Goal: Task Accomplishment & Management: Manage account settings

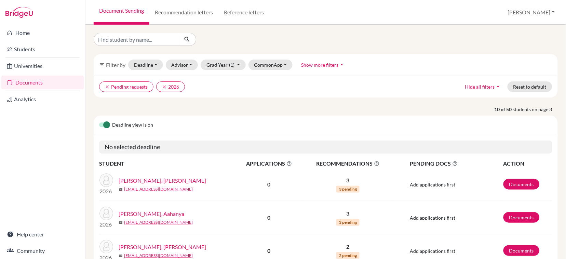
scroll to position [171, 0]
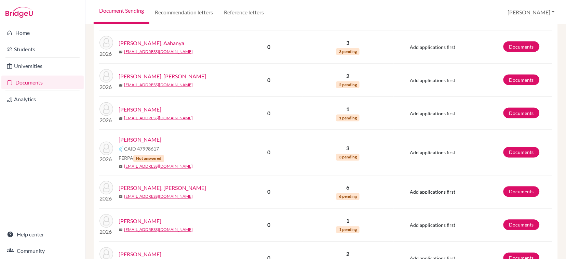
click at [32, 85] on link "Documents" at bounding box center [42, 83] width 82 height 14
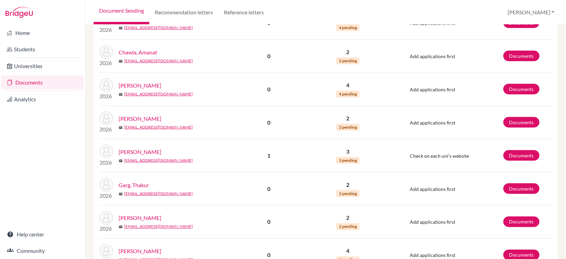
scroll to position [750, 0]
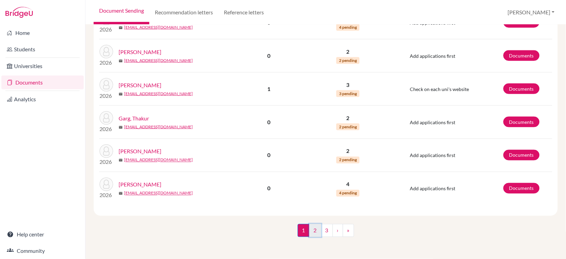
click at [316, 231] on link "2" at bounding box center [315, 230] width 12 height 13
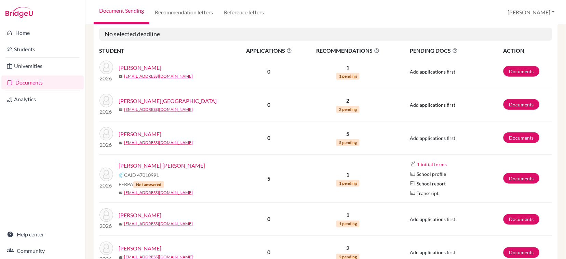
scroll to position [91, 0]
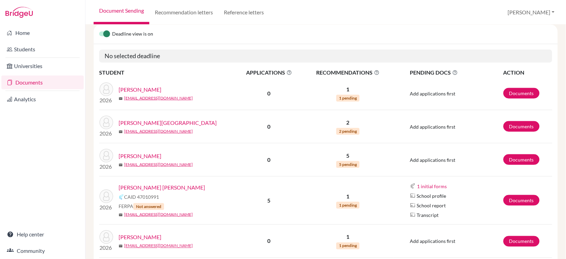
click at [165, 190] on link "Inder Singh, Gurmehar" at bounding box center [162, 187] width 87 height 8
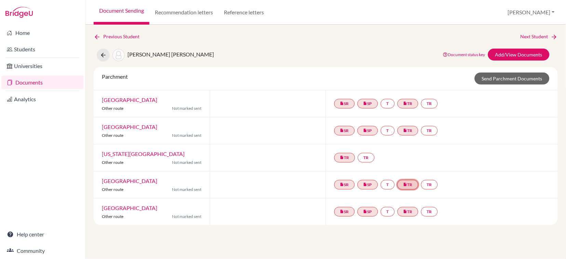
click at [418, 187] on link "insert_drive_file TR" at bounding box center [408, 185] width 21 height 10
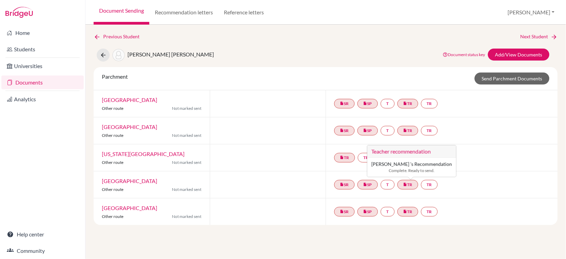
click at [289, 203] on div at bounding box center [268, 211] width 116 height 27
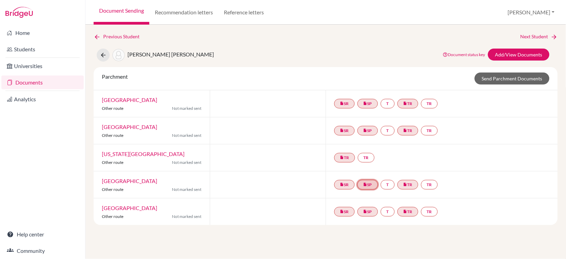
click at [373, 188] on link "insert_drive_file SP" at bounding box center [368, 185] width 21 height 10
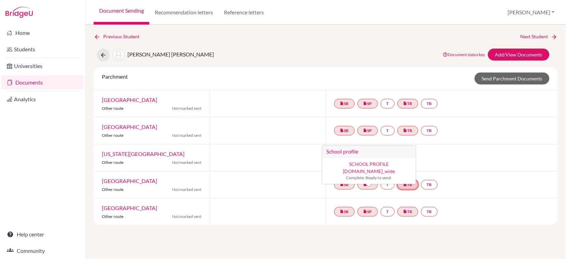
click at [419, 183] on link "insert_drive_file TR" at bounding box center [408, 185] width 21 height 10
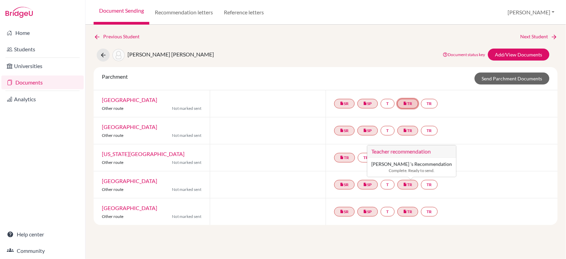
click at [413, 107] on link "insert_drive_file TR" at bounding box center [408, 104] width 21 height 10
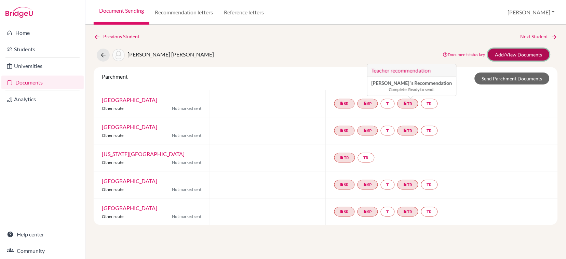
click at [533, 56] on link "Add/View Documents" at bounding box center [519, 55] width 62 height 12
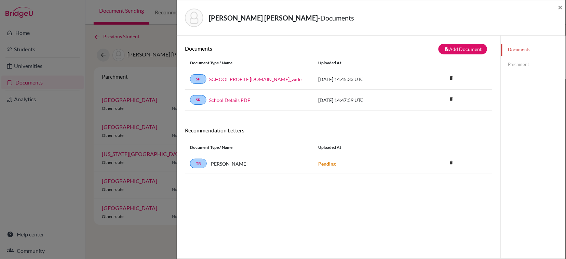
click at [165, 72] on div "Inder Singh, Gurmehar - Documents × Documents note_add Add Document Document ty…" at bounding box center [283, 129] width 566 height 259
click at [559, 8] on span "×" at bounding box center [560, 7] width 5 height 10
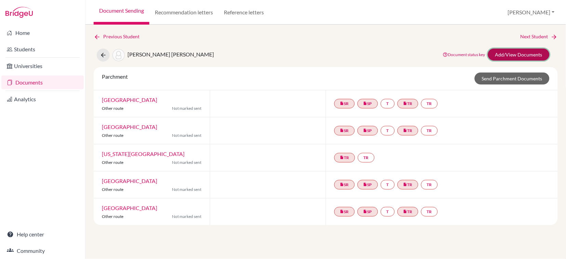
click at [511, 59] on link "Add/View Documents" at bounding box center [519, 55] width 62 height 12
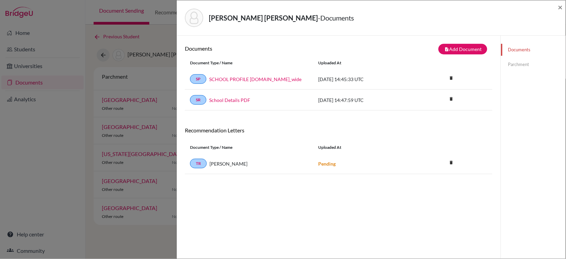
drag, startPoint x: 294, startPoint y: 166, endPoint x: 396, endPoint y: 164, distance: 101.9
click at [396, 164] on div "TR Deepali Aggarwal Pending delete Delete this document? Cancel Delete" at bounding box center [339, 163] width 308 height 21
click at [563, 9] on span "×" at bounding box center [560, 7] width 5 height 10
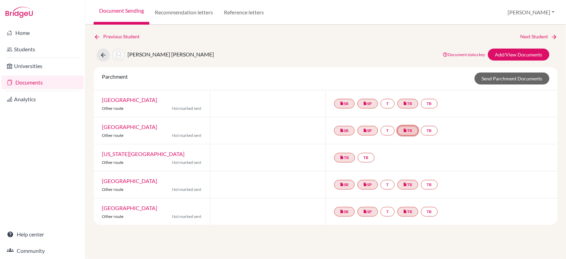
click at [414, 135] on link "insert_drive_file TR" at bounding box center [408, 131] width 21 height 10
click at [142, 242] on div "Previous Student Next Student Inder Singh, Gurmehar Document status key TR Requ…" at bounding box center [325, 142] width 481 height 234
click at [106, 56] on icon at bounding box center [103, 55] width 7 height 7
click at [43, 84] on link "Documents" at bounding box center [42, 83] width 82 height 14
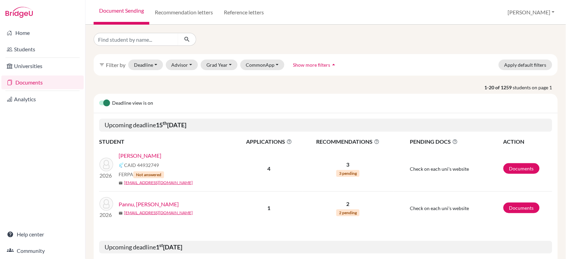
click at [127, 156] on link "[PERSON_NAME]" at bounding box center [140, 155] width 43 height 8
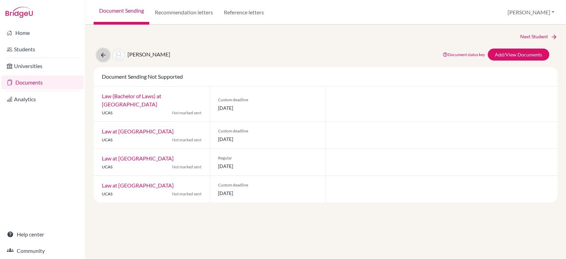
click at [107, 55] on button at bounding box center [103, 55] width 13 height 13
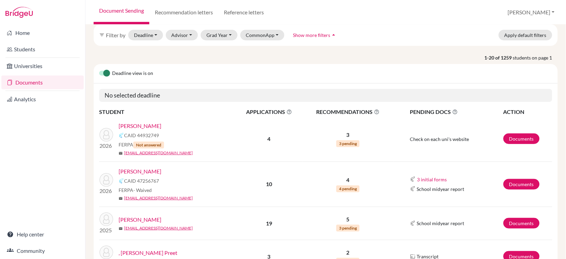
scroll to position [45, 0]
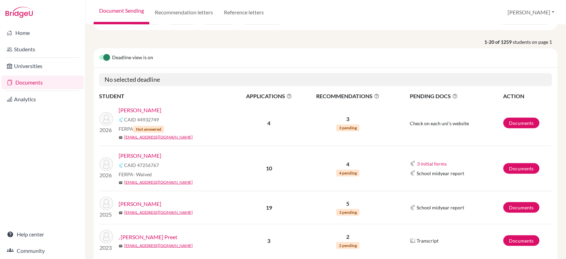
click at [145, 157] on link "[PERSON_NAME]" at bounding box center [140, 155] width 43 height 8
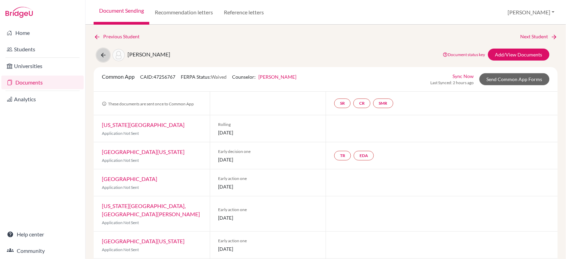
click at [104, 59] on button at bounding box center [103, 55] width 13 height 13
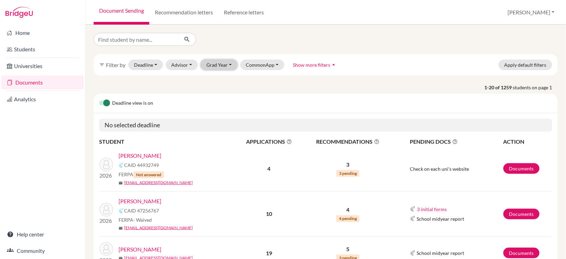
click at [215, 64] on button "Grad Year" at bounding box center [219, 64] width 37 height 11
click at [220, 114] on span "2026" at bounding box center [215, 112] width 12 height 8
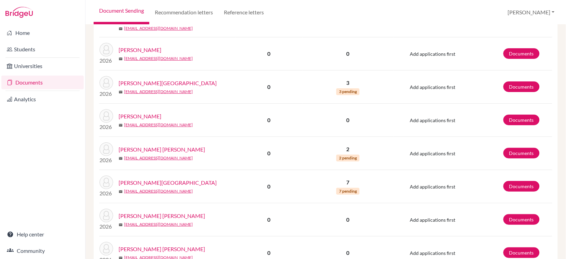
scroll to position [729, 0]
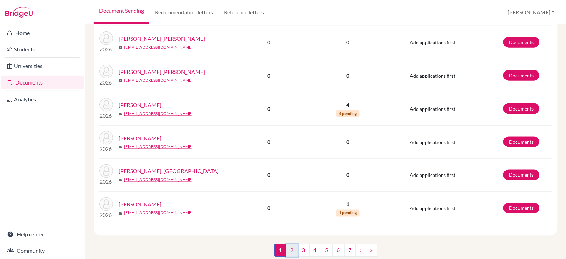
click at [287, 254] on link "2" at bounding box center [292, 250] width 12 height 13
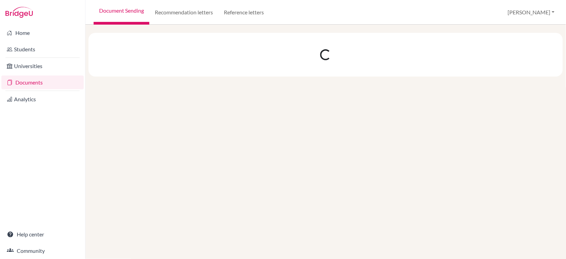
scroll to position [0, 0]
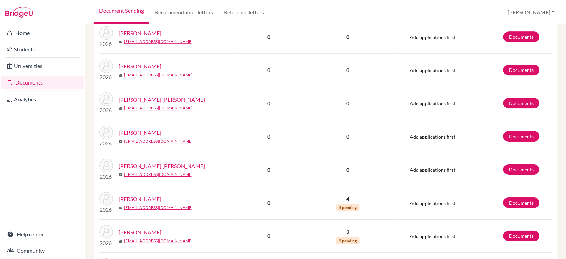
scroll to position [627, 0]
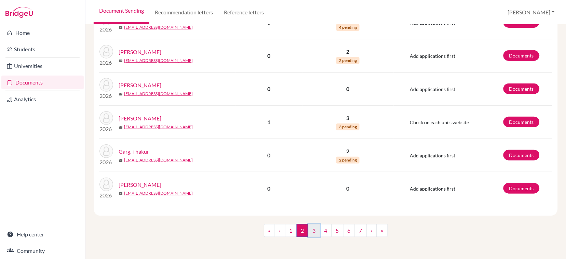
click at [309, 230] on link "3" at bounding box center [314, 230] width 12 height 13
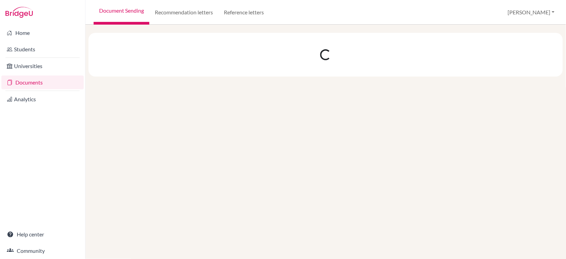
scroll to position [0, 0]
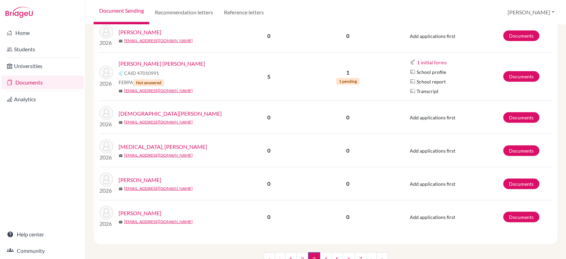
scroll to position [593, 0]
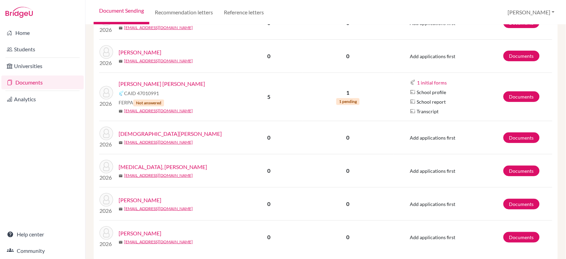
click at [156, 85] on link "Inder Singh, Gurmehar" at bounding box center [162, 84] width 87 height 8
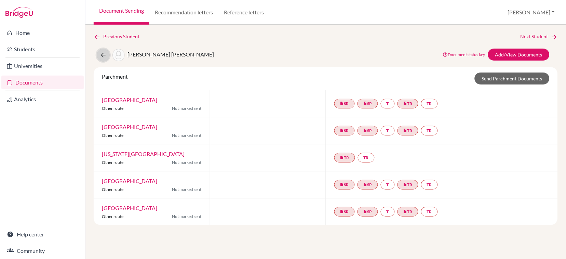
click at [101, 59] on button at bounding box center [103, 55] width 13 height 13
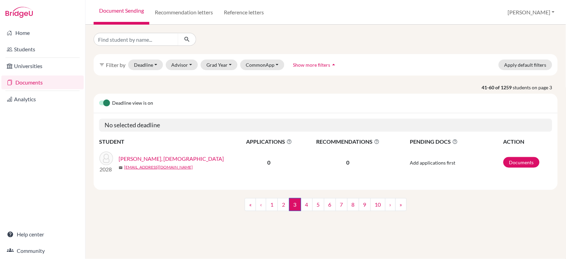
click at [43, 84] on link "Documents" at bounding box center [42, 83] width 82 height 14
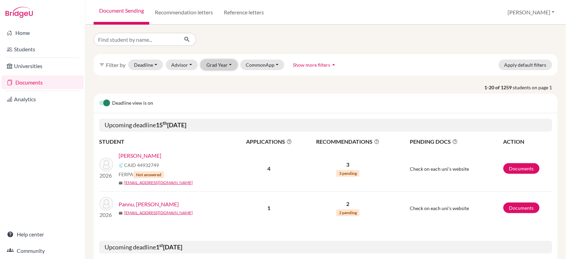
click at [223, 66] on button "Grad Year" at bounding box center [219, 64] width 37 height 11
click at [286, 103] on div "Deadline view is on" at bounding box center [326, 103] width 464 height 19
click at [231, 65] on button "Grad Year" at bounding box center [219, 64] width 37 height 11
click at [221, 113] on span "2026" at bounding box center [215, 112] width 12 height 8
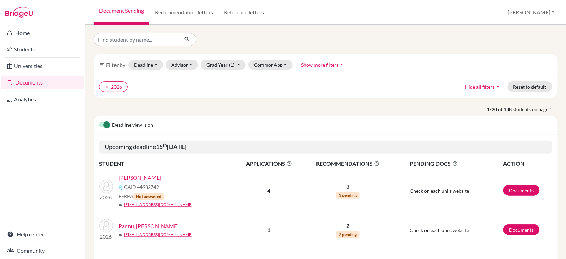
click at [340, 128] on div "Deadline view is on" at bounding box center [326, 125] width 464 height 19
